Goal: Transaction & Acquisition: Purchase product/service

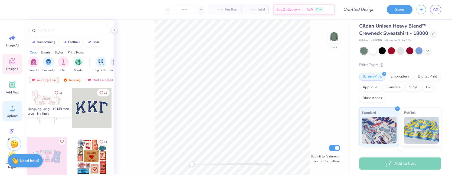
scroll to position [4, 0]
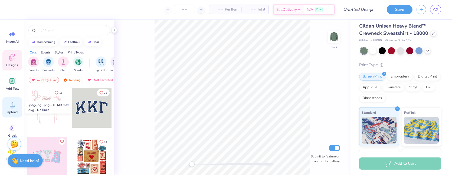
click at [12, 107] on icon at bounding box center [12, 105] width 5 height 5
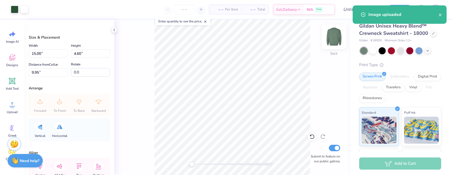
click at [332, 35] on img at bounding box center [334, 37] width 22 height 22
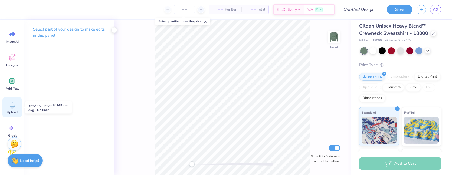
click at [9, 106] on icon at bounding box center [12, 105] width 8 height 8
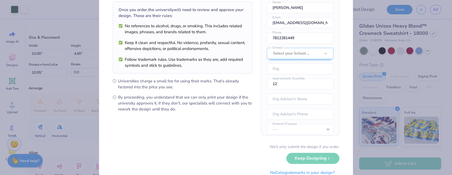
scroll to position [38, 0]
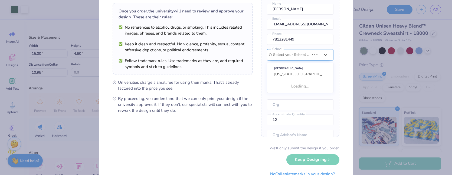
click at [296, 59] on div "Once you place your order, we’ll need this info to get their approval: [PERSON_…" at bounding box center [300, 59] width 78 height 157
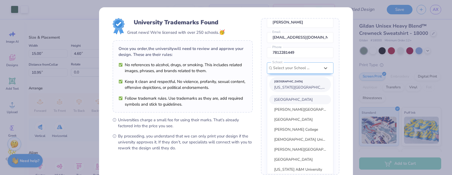
click at [296, 89] on span "[US_STATE][GEOGRAPHIC_DATA]" at bounding box center [303, 87] width 59 height 5
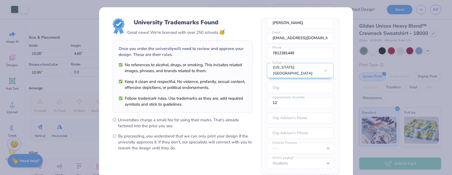
scroll to position [24, 0]
click at [296, 87] on input "text" at bounding box center [300, 88] width 67 height 11
type input "MIT FCU"
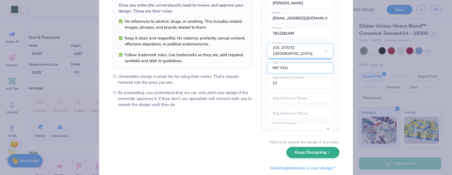
scroll to position [53, 0]
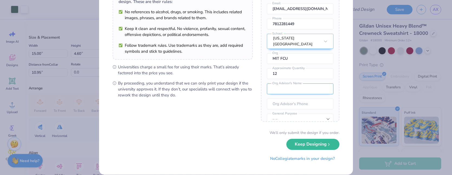
click at [304, 87] on input "text" at bounding box center [300, 89] width 67 height 11
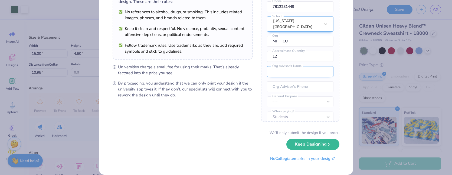
scroll to position [24, 0]
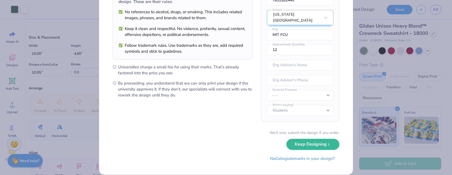
click at [303, 130] on div "We’ll only submit the design if you order." at bounding box center [305, 133] width 70 height 6
click at [305, 112] on select "Students University" at bounding box center [300, 110] width 67 height 11
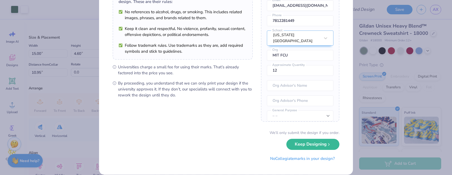
scroll to position [0, 0]
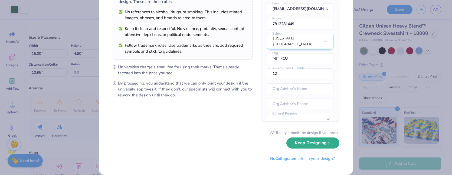
click at [305, 141] on button "Keep Designing" at bounding box center [312, 143] width 53 height 11
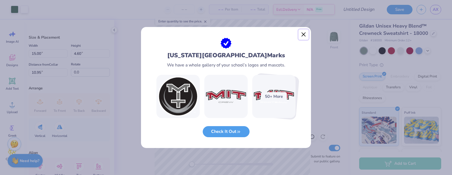
click at [303, 37] on button "Close" at bounding box center [304, 35] width 10 height 10
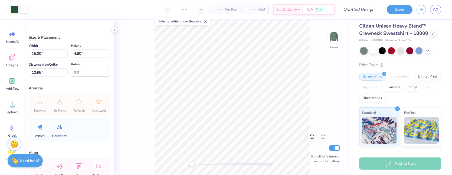
type input "14.04"
type input "4.31"
type input "3.35"
type input "14.70"
type input "4.51"
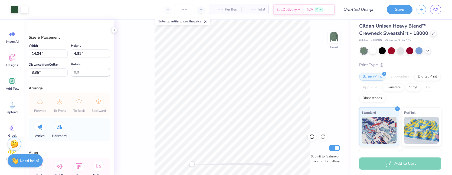
type input "3.37"
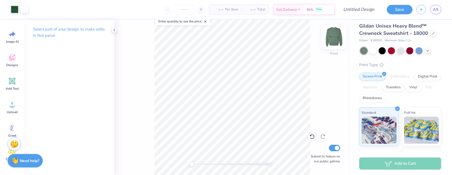
click at [335, 34] on img at bounding box center [334, 37] width 22 height 22
click at [428, 49] on icon at bounding box center [427, 50] width 4 height 4
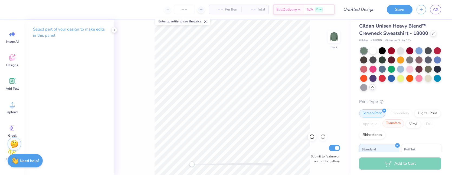
click at [394, 125] on div "Transfers" at bounding box center [393, 124] width 22 height 8
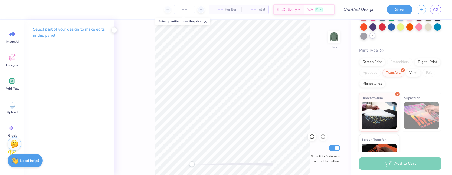
scroll to position [49, 0]
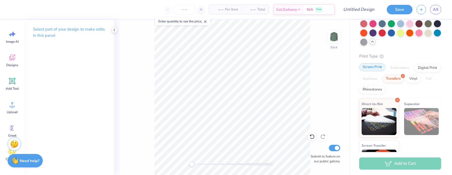
click at [373, 69] on div "Screen Print" at bounding box center [372, 67] width 26 height 8
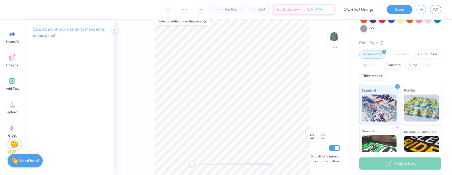
scroll to position [60, 0]
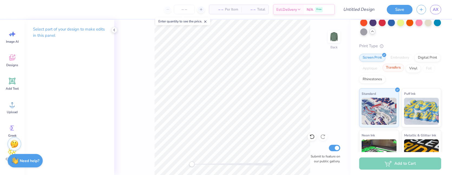
click at [395, 68] on div "Transfers" at bounding box center [393, 68] width 22 height 8
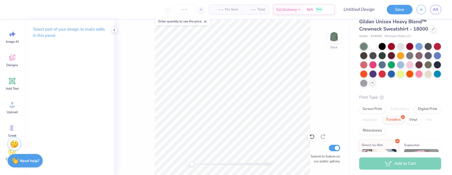
scroll to position [0, 0]
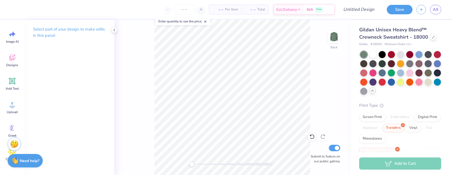
click at [218, 11] on span "– –" at bounding box center [217, 10] width 11 height 6
click at [201, 10] on icon at bounding box center [201, 10] width 4 height 4
type input "12"
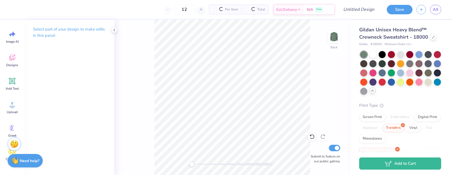
click at [222, 9] on div "Per Item" at bounding box center [225, 9] width 32 height 9
click at [391, 72] on div at bounding box center [391, 72] width 7 height 7
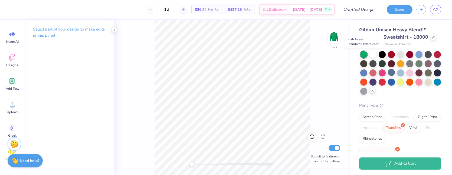
click at [365, 55] on div at bounding box center [363, 54] width 7 height 7
click at [418, 62] on div at bounding box center [418, 63] width 7 height 7
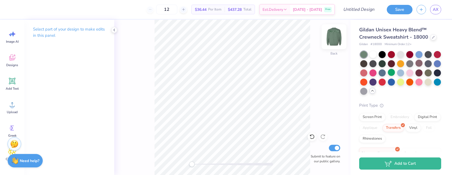
click at [333, 34] on img at bounding box center [334, 37] width 22 height 22
click at [335, 38] on img at bounding box center [334, 37] width 22 height 22
click at [10, 103] on icon at bounding box center [12, 105] width 8 height 8
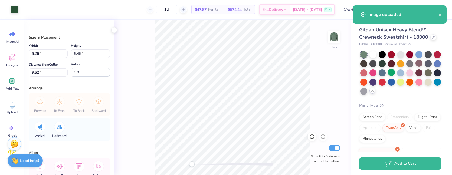
type input "3.47"
type input "3.02"
type input "4.26"
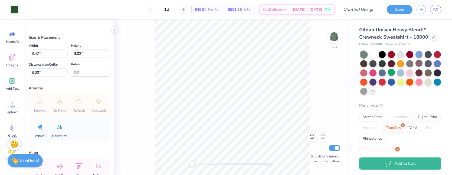
type input "2.80"
type input "2.44"
click at [317, 70] on div "Back Submit to feature on our public gallery." at bounding box center [232, 98] width 236 height 156
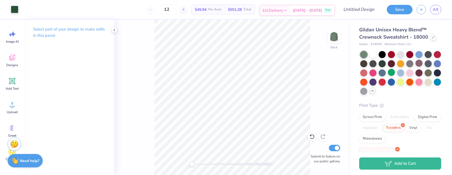
click at [329, 9] on span "Free" at bounding box center [327, 10] width 5 height 4
click at [339, 88] on div "Back Submit to feature on our public gallery." at bounding box center [232, 98] width 236 height 156
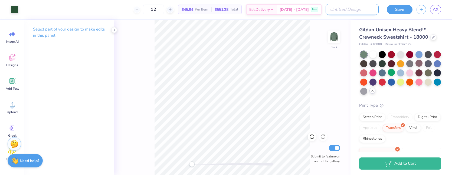
click at [362, 8] on input "Design Title" at bounding box center [352, 9] width 53 height 11
type input "85th crewnecks"
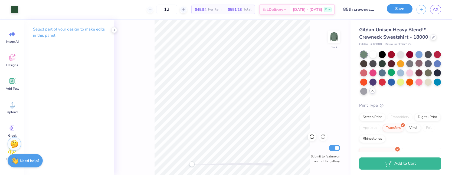
click at [395, 8] on button "Save" at bounding box center [400, 8] width 26 height 9
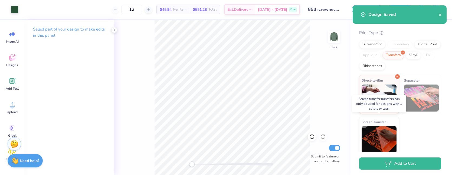
scroll to position [84, 0]
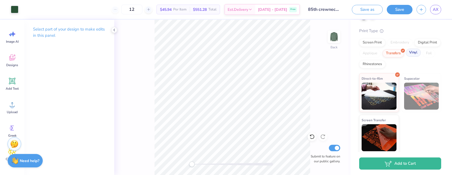
click at [414, 53] on div "Vinyl" at bounding box center [413, 53] width 15 height 8
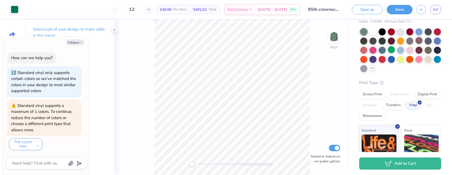
scroll to position [31, 0]
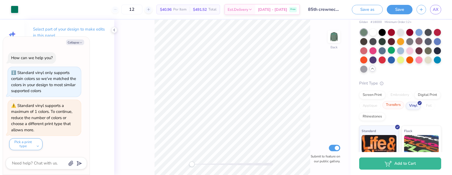
click at [397, 107] on div "Transfers" at bounding box center [393, 105] width 22 height 8
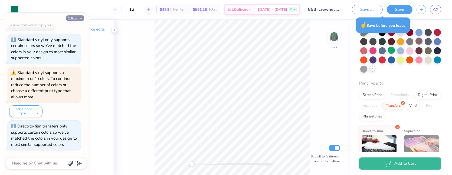
click at [79, 19] on button "Collapse" at bounding box center [75, 18] width 18 height 6
type textarea "x"
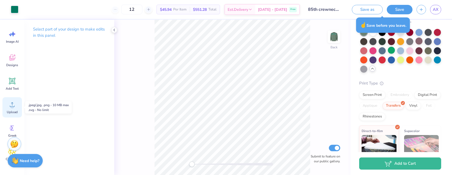
click at [13, 109] on div "Upload" at bounding box center [11, 107] width 19 height 20
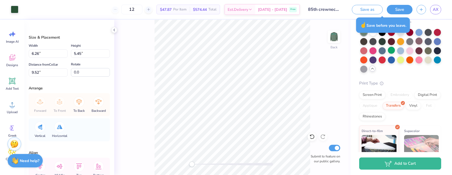
type input "2.49"
type input "2.17"
type input "3.00"
type input "2.71"
type input "2.36"
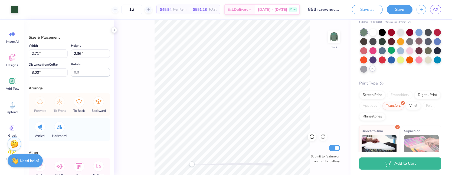
type input "2.80"
type input "2.44"
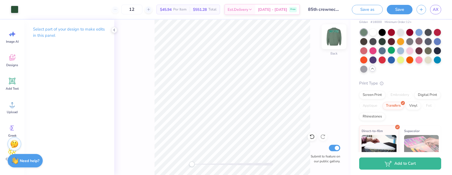
click at [329, 38] on img at bounding box center [334, 37] width 22 height 22
click at [113, 30] on icon at bounding box center [114, 30] width 4 height 4
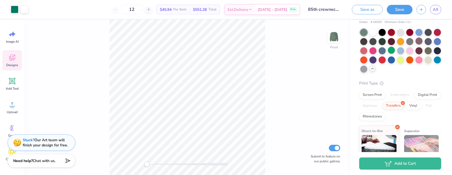
click at [11, 63] on div "Designs" at bounding box center [11, 60] width 19 height 20
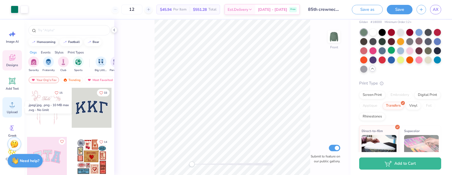
click at [10, 108] on icon at bounding box center [12, 105] width 8 height 8
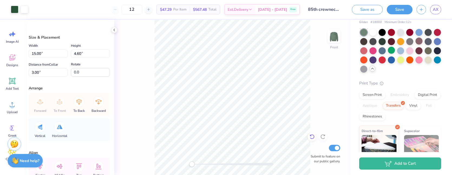
type input "14.70"
type input "4.51"
type input "15.00"
type input "4.60"
type input "6.63"
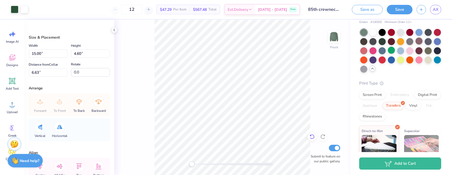
type input "14.70"
type input "4.51"
type input "8.74"
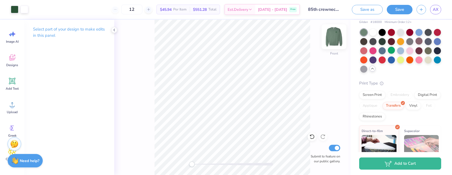
click at [329, 38] on img at bounding box center [334, 37] width 22 height 22
click at [337, 33] on img at bounding box center [334, 37] width 22 height 22
click at [333, 39] on img at bounding box center [334, 37] width 22 height 22
click at [332, 40] on img at bounding box center [334, 37] width 22 height 22
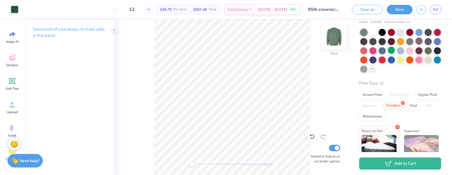
click at [335, 38] on img at bounding box center [334, 37] width 22 height 22
click at [335, 38] on img at bounding box center [334, 36] width 11 height 11
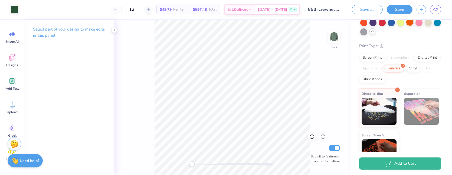
scroll to position [0, 0]
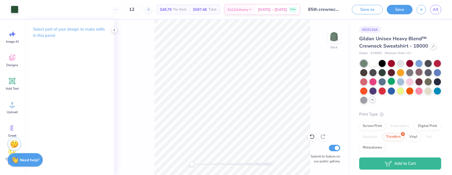
click at [24, 162] on strong "Need help?" at bounding box center [29, 160] width 19 height 5
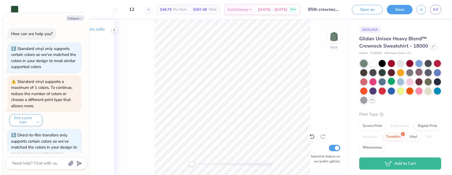
scroll to position [9, 0]
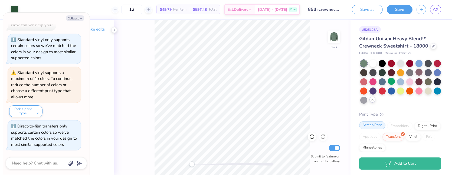
click at [368, 123] on div "Screen Print" at bounding box center [372, 126] width 26 height 8
click at [399, 112] on div "Print Type" at bounding box center [400, 115] width 82 height 6
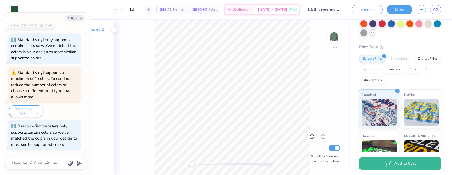
scroll to position [83, 0]
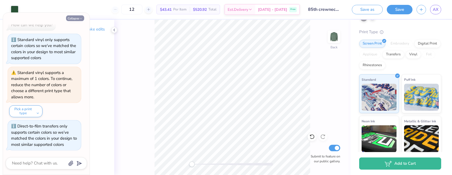
click at [77, 16] on button "Collapse" at bounding box center [75, 18] width 18 height 6
type textarea "x"
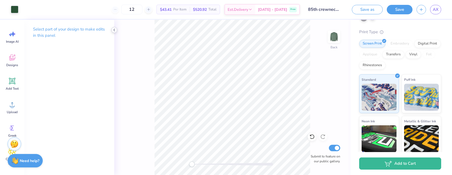
click at [113, 31] on icon at bounding box center [114, 30] width 4 height 4
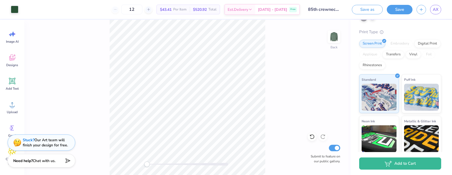
click at [327, 96] on div "Back Submit to feature on our public gallery." at bounding box center [187, 98] width 326 height 156
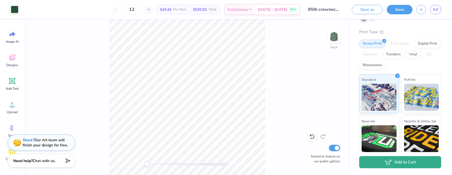
click at [382, 161] on button "Add to Cart" at bounding box center [400, 162] width 82 height 12
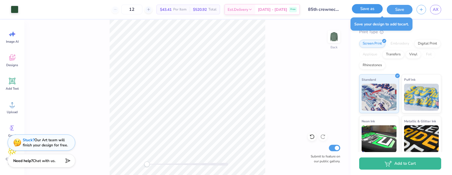
click at [370, 12] on button "Save as" at bounding box center [367, 8] width 31 height 9
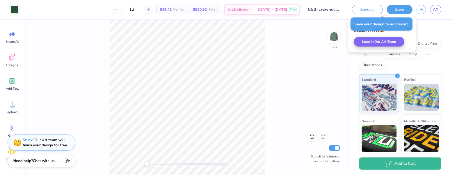
click at [348, 100] on div "Back Submit to feature on our public gallery." at bounding box center [187, 98] width 326 height 156
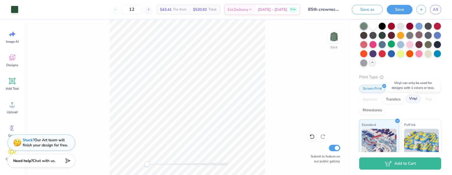
scroll to position [38, 0]
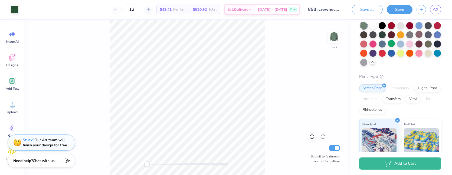
click at [428, 105] on div "Screen Print Embroidery Digital Print Applique Transfers Vinyl Foil Rhinestones" at bounding box center [400, 99] width 82 height 30
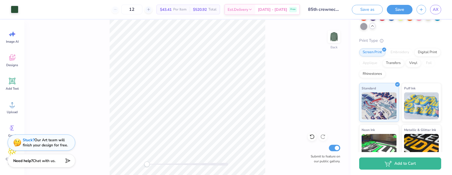
scroll to position [60, 0]
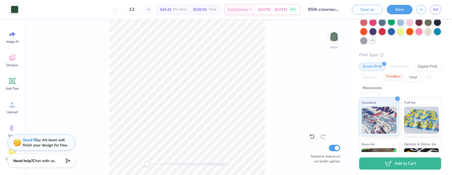
click at [392, 77] on div "Transfers" at bounding box center [393, 77] width 22 height 8
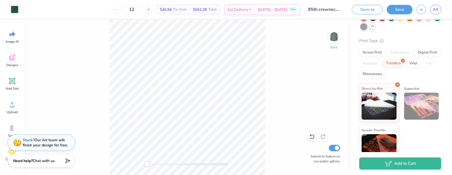
scroll to position [71, 0]
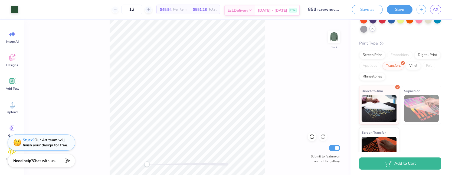
click at [284, 6] on div "Oct 7 - 10 Free" at bounding box center [277, 10] width 44 height 10
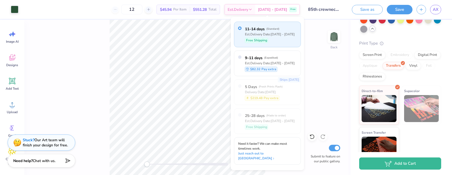
click at [327, 90] on div "Back Submit to feature on our public gallery." at bounding box center [187, 98] width 326 height 156
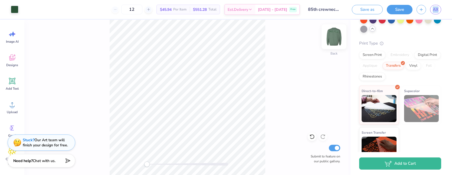
click at [330, 37] on img at bounding box center [334, 37] width 22 height 22
click at [329, 38] on img at bounding box center [334, 37] width 22 height 22
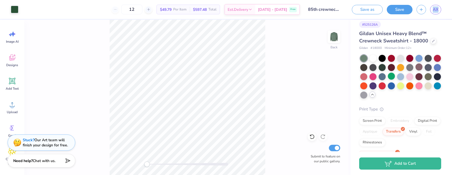
scroll to position [0, 0]
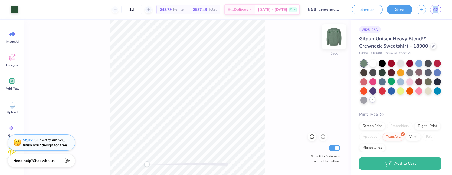
click at [335, 37] on img at bounding box center [334, 37] width 22 height 22
click at [335, 37] on img at bounding box center [334, 36] width 11 height 11
click at [335, 40] on img at bounding box center [334, 37] width 22 height 22
click at [335, 37] on img at bounding box center [334, 37] width 22 height 22
click at [335, 40] on img at bounding box center [334, 37] width 22 height 22
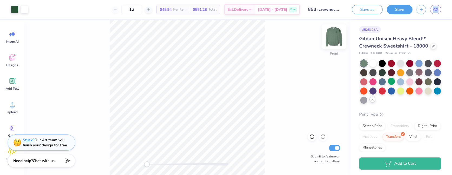
click at [335, 40] on img at bounding box center [334, 37] width 22 height 22
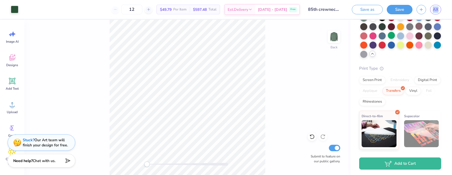
scroll to position [85, 0]
